Goal: Task Accomplishment & Management: Manage account settings

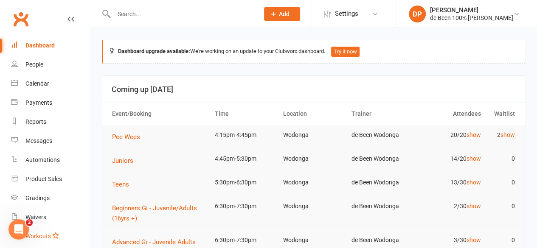
click at [75, 229] on link "Workouts" at bounding box center [50, 236] width 79 height 19
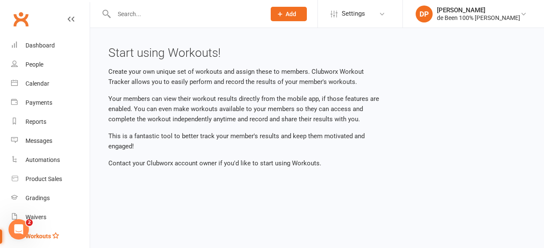
click at [75, 229] on link "Workouts" at bounding box center [50, 236] width 79 height 19
click at [42, 85] on div "Calendar" at bounding box center [37, 83] width 24 height 7
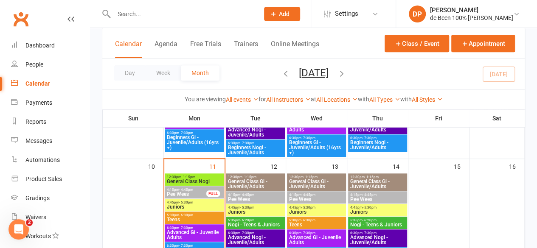
scroll to position [248, 0]
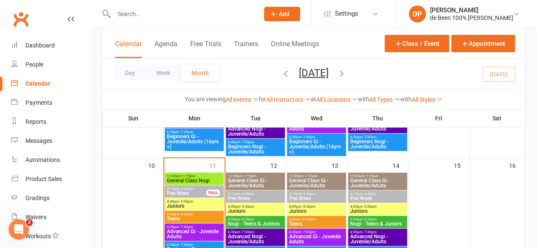
click at [187, 191] on span "Pee Wees" at bounding box center [186, 193] width 40 height 5
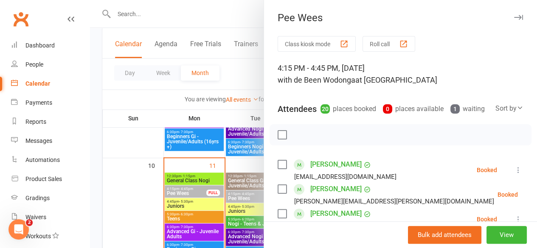
click at [180, 206] on div at bounding box center [313, 124] width 447 height 248
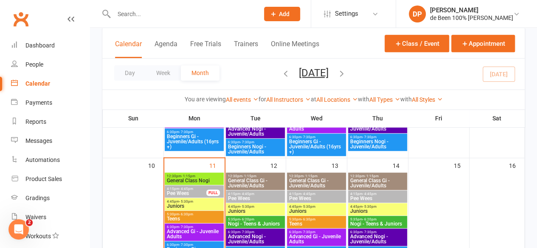
click at [180, 206] on span "Juniors" at bounding box center [194, 206] width 56 height 5
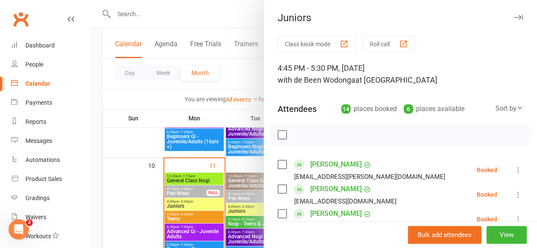
click at [181, 218] on div at bounding box center [313, 124] width 447 height 248
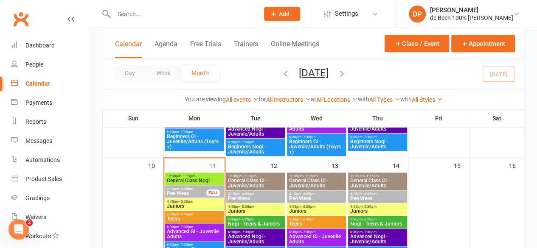
click at [181, 218] on span "Teens" at bounding box center [194, 219] width 56 height 5
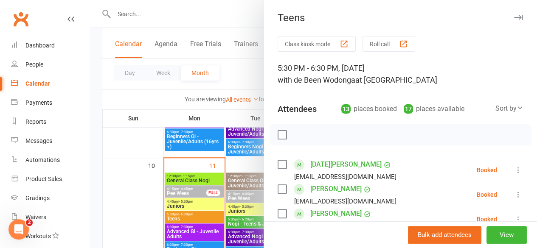
click at [181, 218] on div at bounding box center [313, 124] width 447 height 248
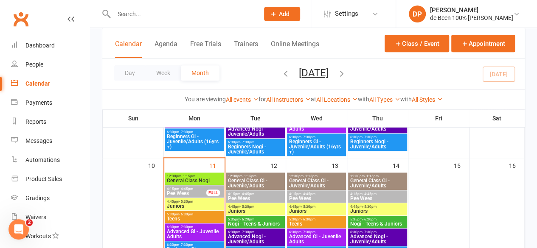
click at [181, 218] on span "Teens" at bounding box center [194, 219] width 56 height 5
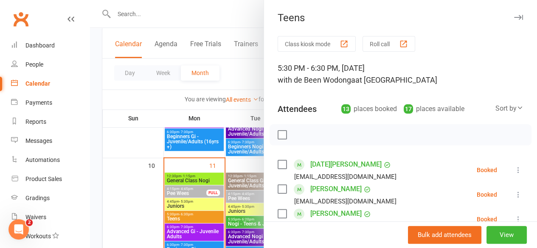
click at [132, 187] on div at bounding box center [313, 124] width 447 height 248
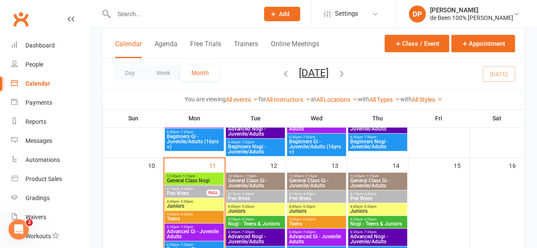
click at [132, 187] on div at bounding box center [133, 221] width 59 height 97
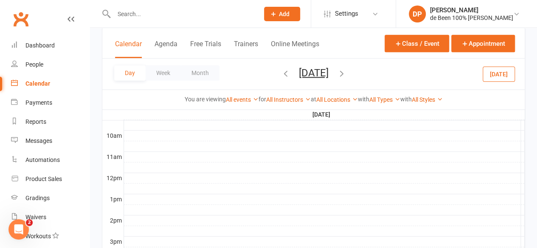
scroll to position [0, 0]
click at [200, 77] on button "Month" at bounding box center [200, 72] width 39 height 15
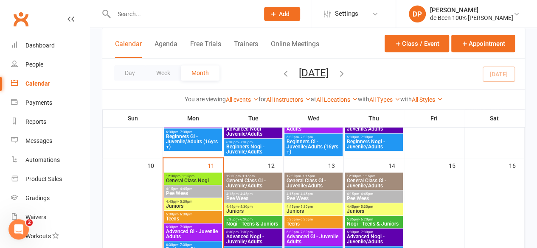
click at [189, 190] on span "- 4:45pm" at bounding box center [185, 189] width 14 height 4
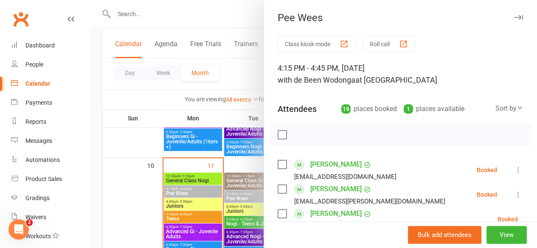
click at [496, 109] on div "Sort by" at bounding box center [510, 108] width 28 height 11
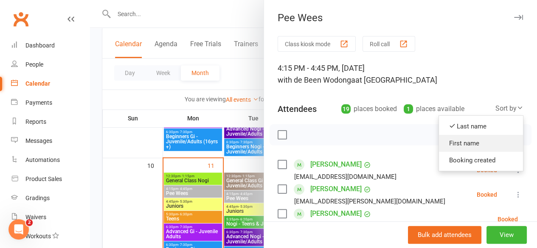
click at [457, 141] on link "First name" at bounding box center [481, 143] width 84 height 17
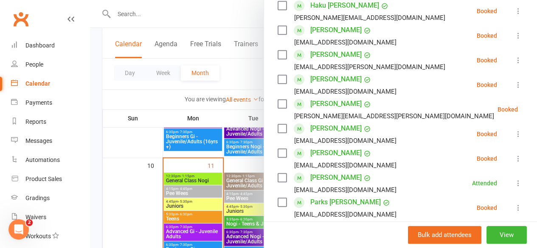
scroll to position [258, 0]
click at [398, 208] on li "Parks [PERSON_NAME] [EMAIL_ADDRESS][DOMAIN_NAME] Booked More info Remove Check …" at bounding box center [401, 207] width 246 height 25
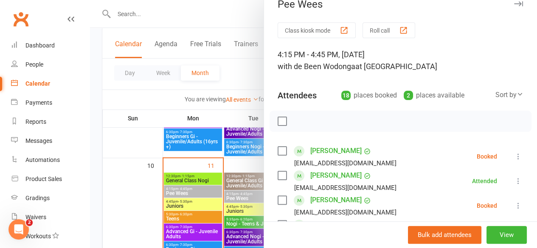
scroll to position [0, 0]
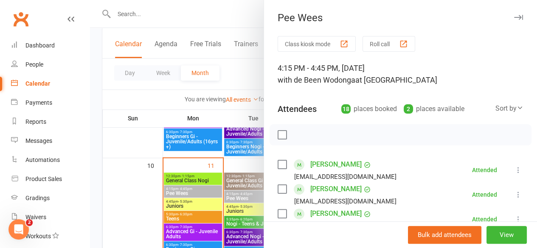
click at [172, 147] on div at bounding box center [313, 124] width 447 height 248
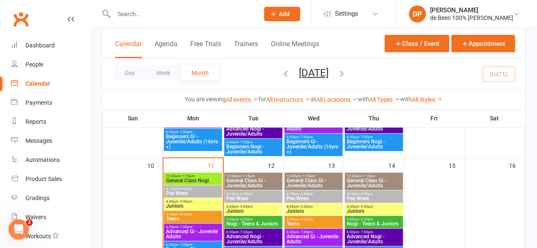
click at [193, 192] on span "Pee Wees" at bounding box center [193, 193] width 55 height 5
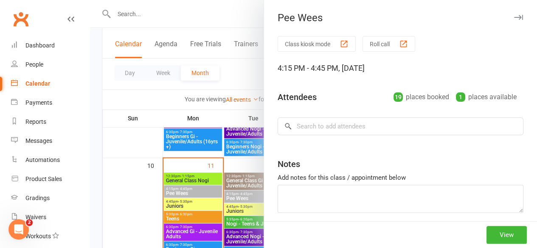
click at [193, 192] on div "Pee Wees Class kiosk mode Roll call 4:15 PM - 4:45 PM, [DATE] Attendees 19 plac…" at bounding box center [313, 124] width 447 height 248
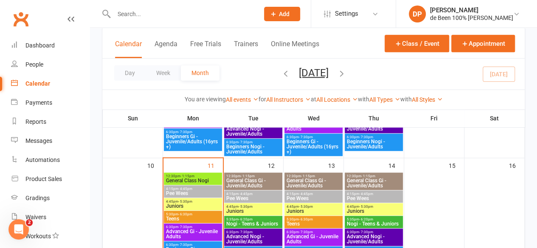
click at [177, 191] on span "Pee Wees" at bounding box center [193, 193] width 55 height 5
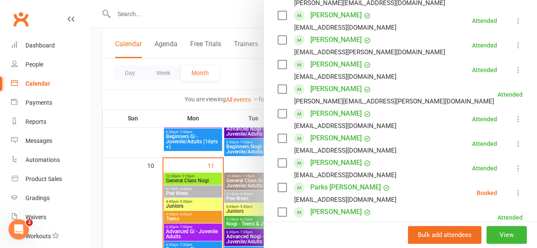
scroll to position [253, 0]
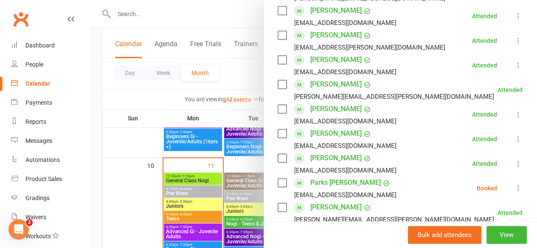
click at [318, 182] on link "Parks [PERSON_NAME]" at bounding box center [345, 183] width 71 height 14
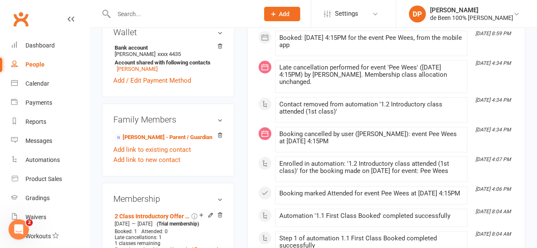
scroll to position [333, 0]
click at [211, 213] on icon at bounding box center [211, 215] width 4 height 4
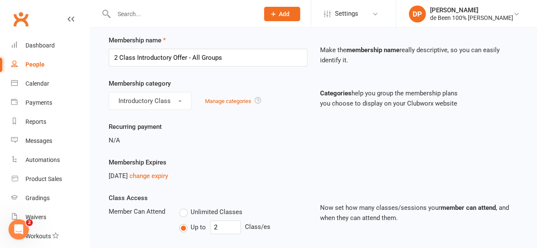
scroll to position [39, 0]
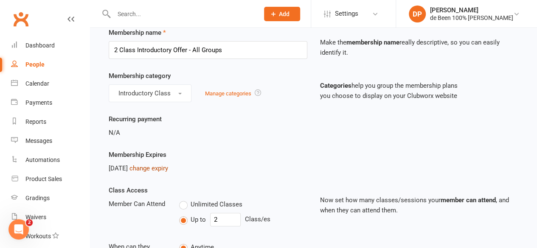
click at [166, 168] on link "change expiry" at bounding box center [149, 169] width 39 height 8
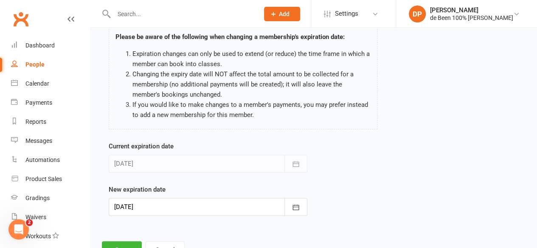
scroll to position [58, 0]
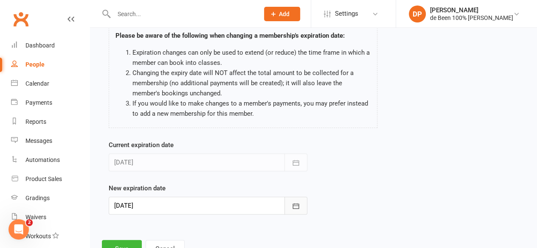
click at [296, 206] on icon "button" at bounding box center [296, 206] width 8 height 8
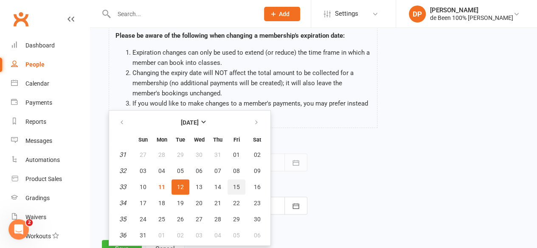
click at [238, 188] on span "15" at bounding box center [236, 187] width 7 height 7
type input "[DATE]"
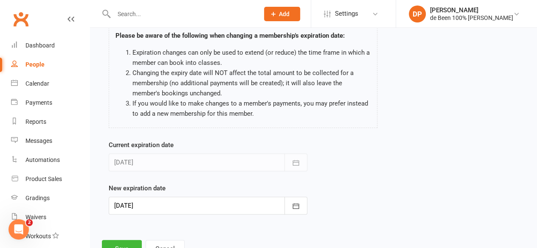
scroll to position [86, 0]
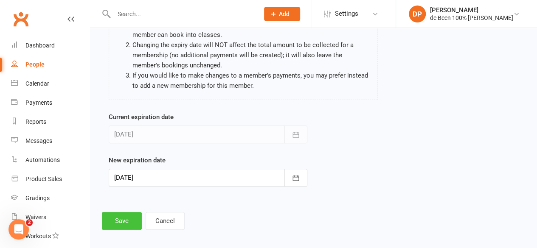
click at [120, 219] on button "Save" at bounding box center [122, 221] width 40 height 18
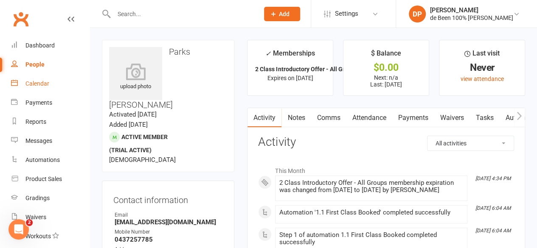
click at [44, 87] on div "Calendar" at bounding box center [37, 83] width 24 height 7
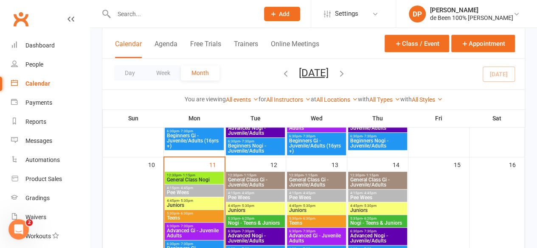
scroll to position [249, 0]
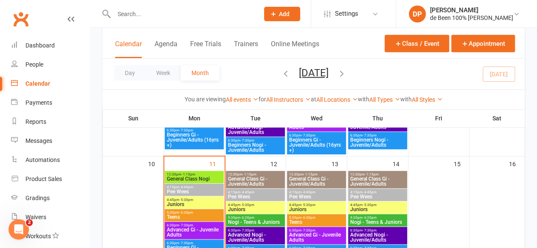
click at [181, 199] on span "- 5:30pm" at bounding box center [186, 200] width 14 height 4
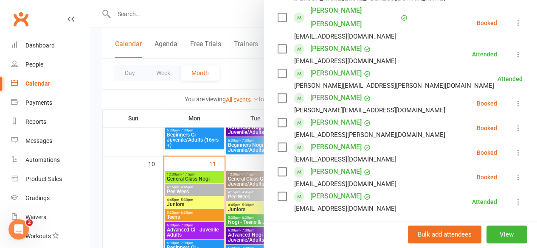
scroll to position [291, 0]
click at [121, 197] on div at bounding box center [313, 124] width 447 height 248
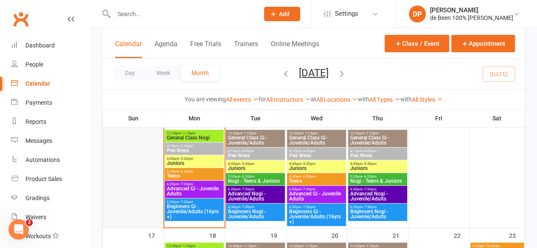
scroll to position [287, 0]
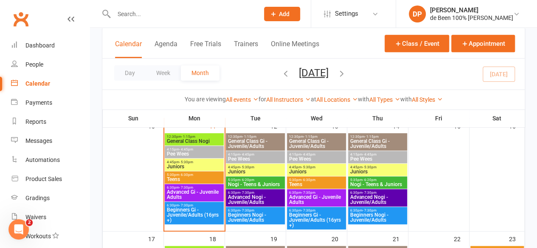
click at [183, 148] on span "- 4:45pm" at bounding box center [186, 150] width 14 height 4
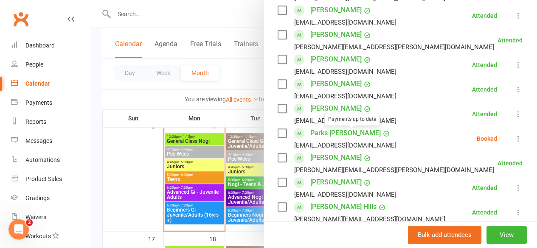
scroll to position [304, 0]
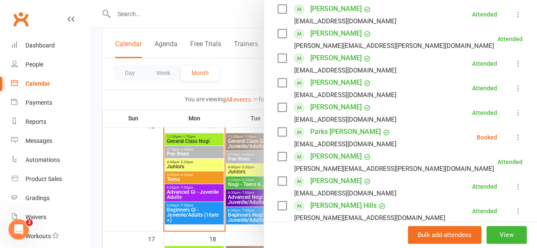
click at [315, 204] on link "[PERSON_NAME] Hills" at bounding box center [343, 206] width 66 height 14
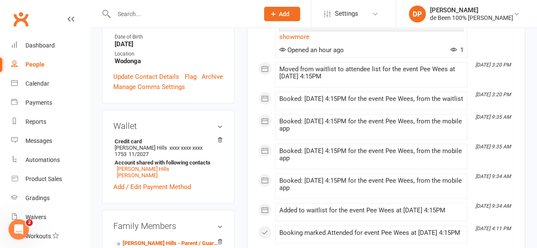
scroll to position [269, 0]
click at [33, 85] on div "Calendar" at bounding box center [37, 83] width 24 height 7
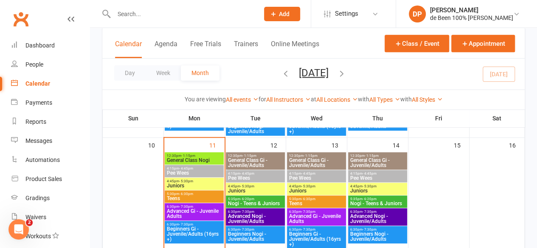
scroll to position [268, 0]
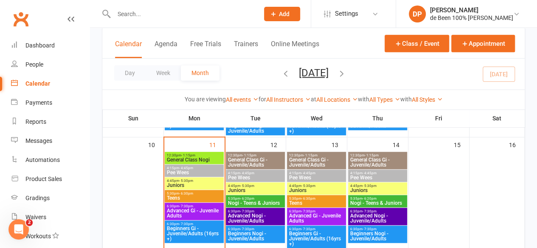
click at [189, 186] on span "Juniors" at bounding box center [194, 185] width 56 height 5
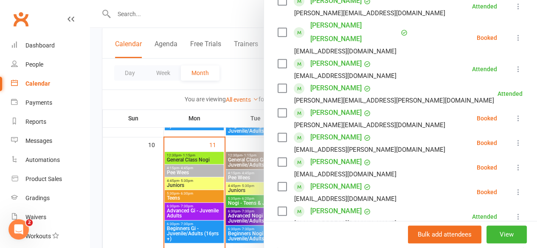
scroll to position [280, 0]
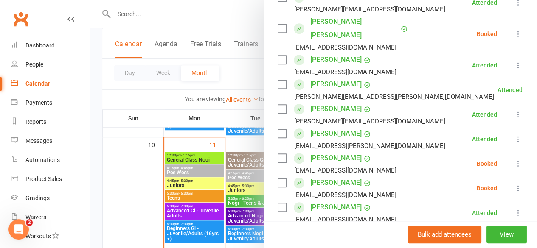
click at [127, 159] on div at bounding box center [313, 124] width 447 height 248
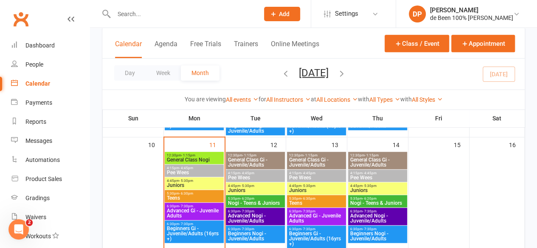
click at [181, 197] on span "Teens" at bounding box center [194, 198] width 56 height 5
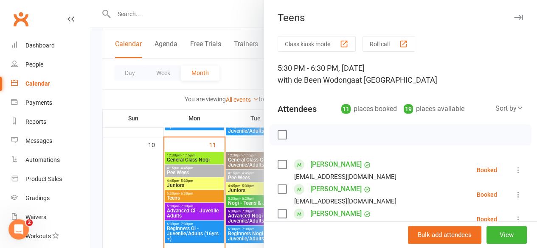
click at [182, 178] on div at bounding box center [313, 124] width 447 height 248
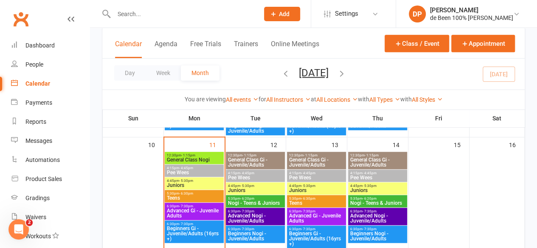
click at [181, 183] on span "Juniors" at bounding box center [194, 185] width 56 height 5
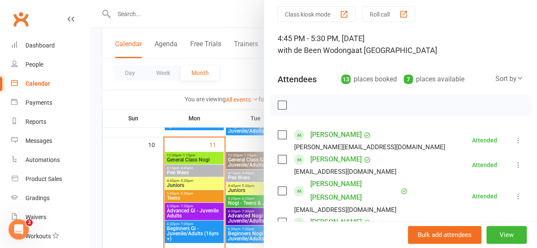
scroll to position [31, 0]
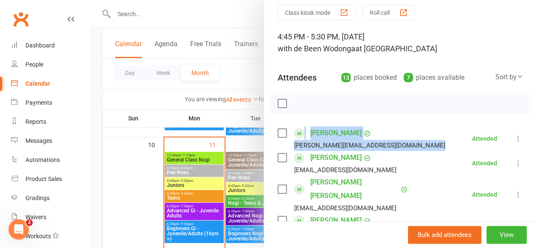
drag, startPoint x: 425, startPoint y: 134, endPoint x: 431, endPoint y: 104, distance: 30.3
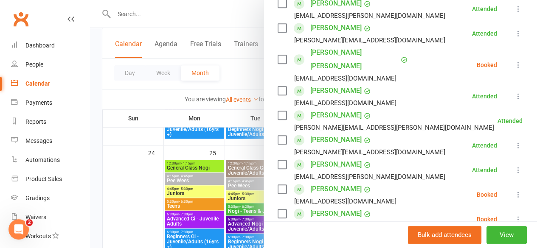
click at [514, 61] on icon at bounding box center [518, 65] width 8 height 8
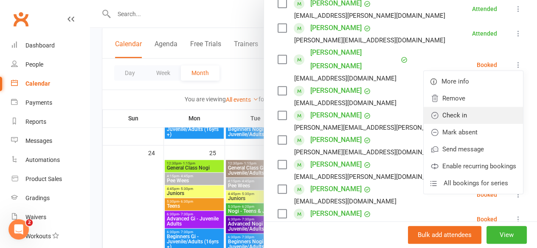
click at [466, 107] on link "Check in" at bounding box center [473, 115] width 99 height 17
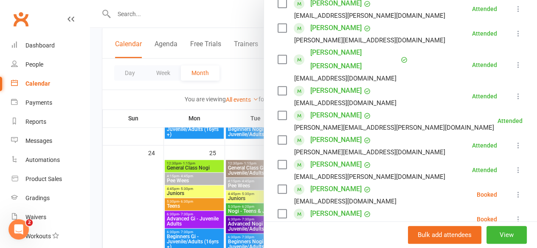
click at [514, 191] on icon at bounding box center [518, 195] width 8 height 8
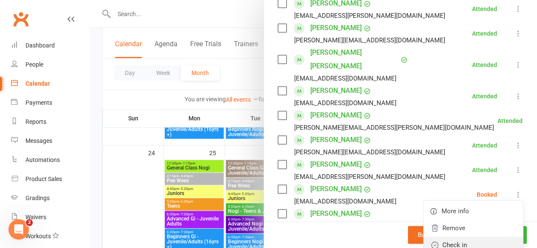
click at [464, 237] on link "Check in" at bounding box center [473, 245] width 99 height 17
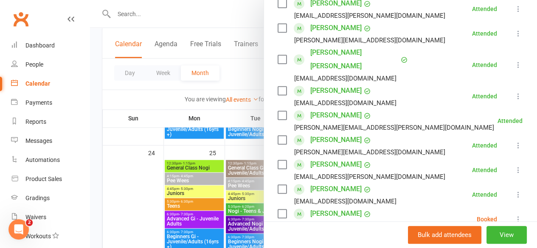
click at [514, 215] on icon at bounding box center [518, 219] width 8 height 8
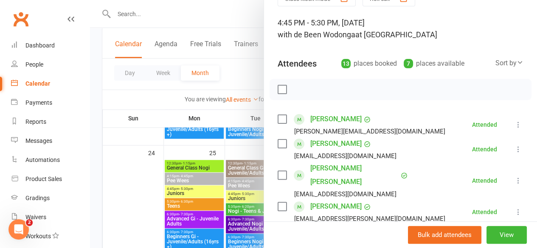
scroll to position [10, 0]
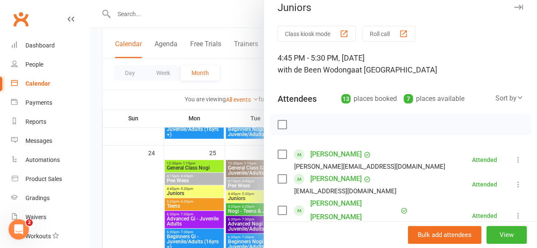
click at [149, 199] on div at bounding box center [313, 124] width 447 height 248
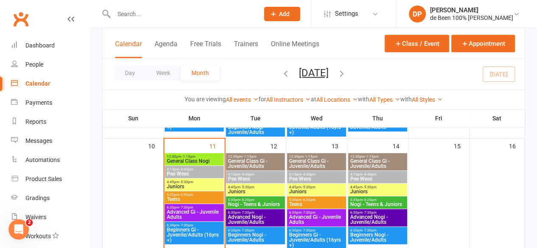
scroll to position [268, 0]
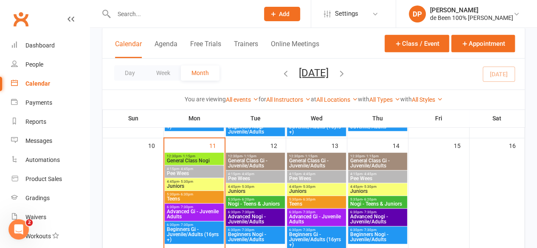
click at [187, 211] on span "Advanced Gi - Juvenile Adults" at bounding box center [194, 214] width 56 height 10
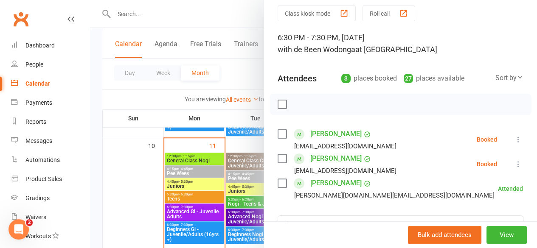
scroll to position [31, 0]
click at [181, 235] on div at bounding box center [313, 124] width 447 height 248
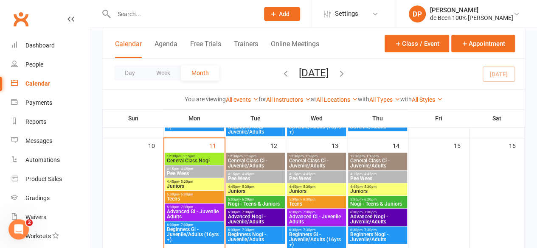
click at [181, 235] on span "Beginners Gi - Juvenile/Adults (16yrs +)" at bounding box center [194, 234] width 56 height 15
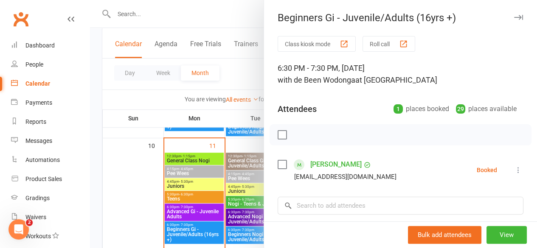
click at [144, 228] on div at bounding box center [313, 124] width 447 height 248
